Goal: Task Accomplishment & Management: Manage account settings

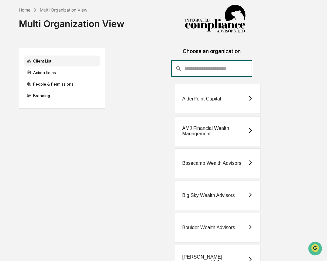
click at [197, 66] on input "consultant-dashboard__filter-organizations-search-bar" at bounding box center [218, 68] width 68 height 16
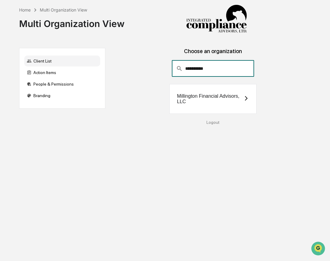
type input "**********"
click at [225, 86] on div "Millington Financial Advisors, LLC" at bounding box center [213, 99] width 87 height 30
